Goal: Find specific page/section: Find specific page/section

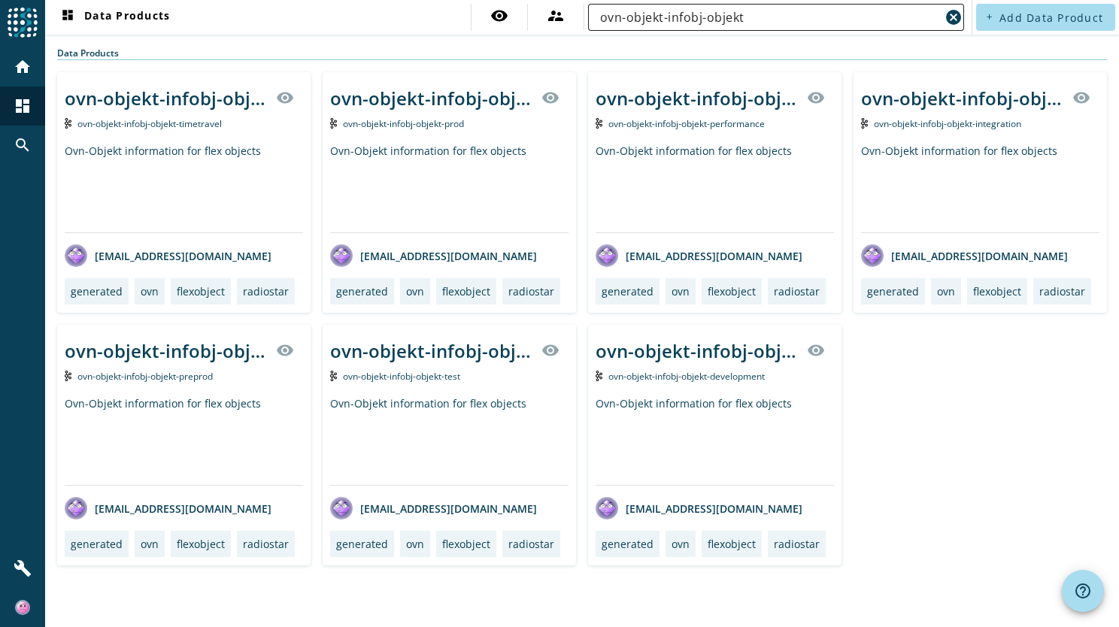
click at [761, 7] on div "ovn-objekt-infobj-objekt" at bounding box center [770, 17] width 340 height 27
drag, startPoint x: 762, startPoint y: 16, endPoint x: 581, endPoint y: 17, distance: 181.2
click at [581, 17] on div "visibility supervisor_account ovn-objekt-infobj-objekt cancel" at bounding box center [719, 17] width 497 height 27
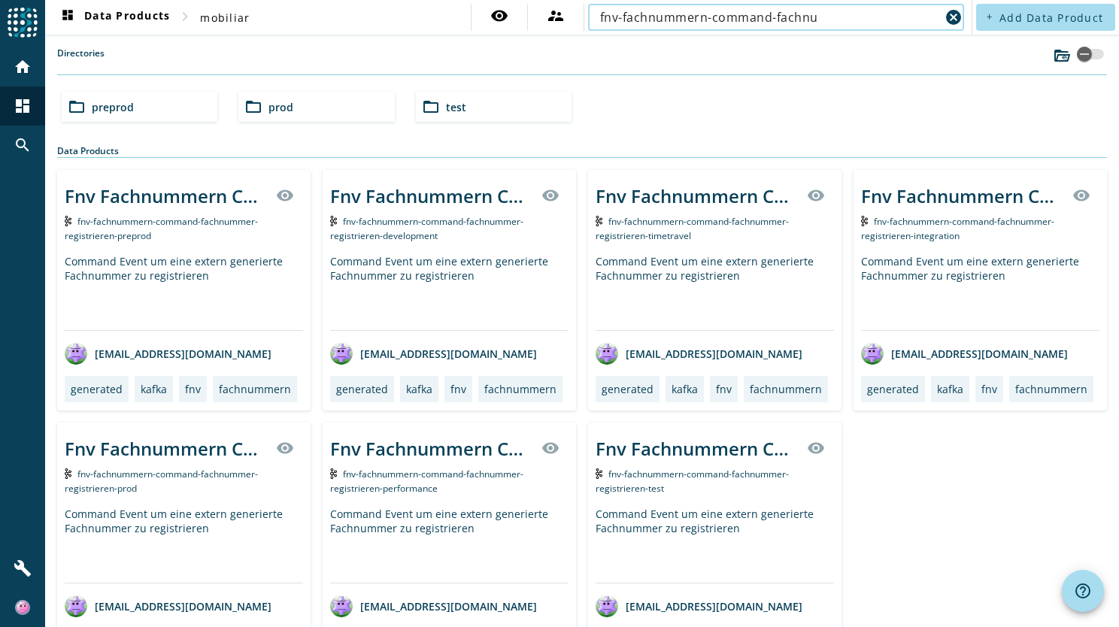
type input "fnv-fachnummern-command-fachnu"
click at [123, 109] on span "preprod" at bounding box center [113, 107] width 42 height 14
